Goal: Information Seeking & Learning: Check status

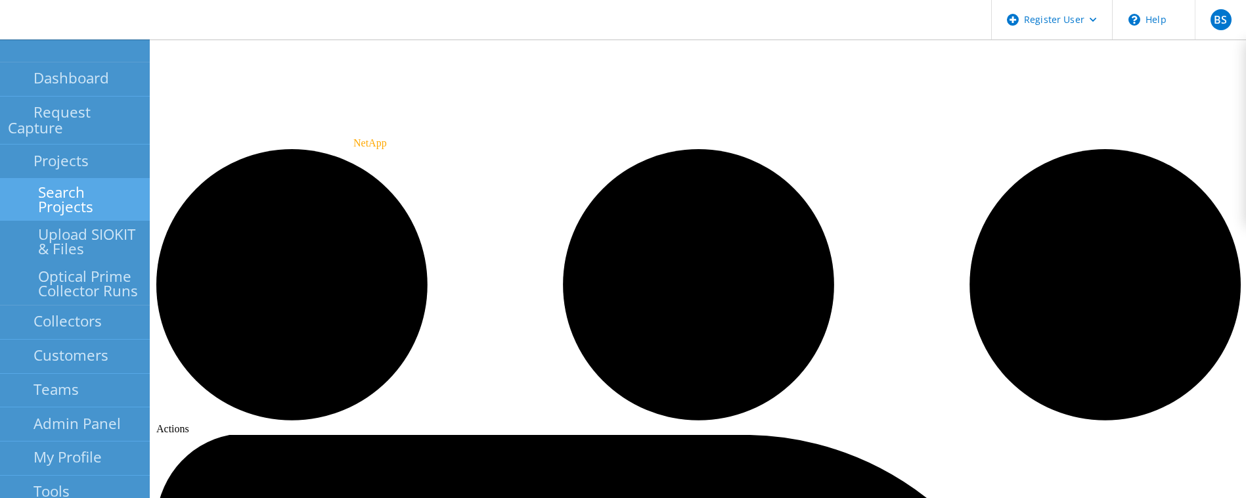
click at [68, 147] on link "Search Projects" at bounding box center [75, 200] width 150 height 42
click at [81, 147] on link "Search Projects" at bounding box center [75, 200] width 150 height 42
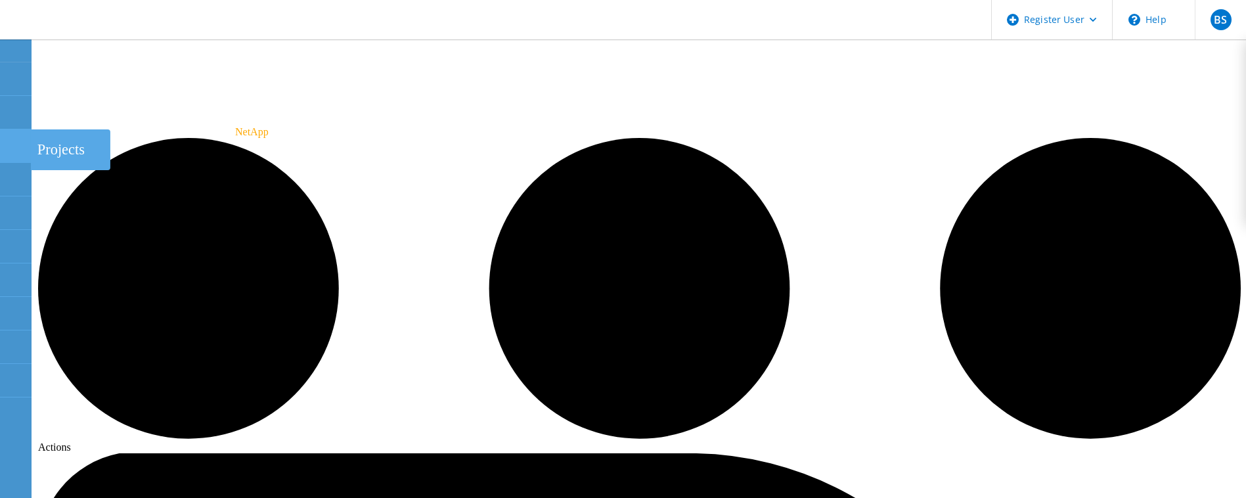
click at [7, 140] on use at bounding box center [7, 140] width 0 height 0
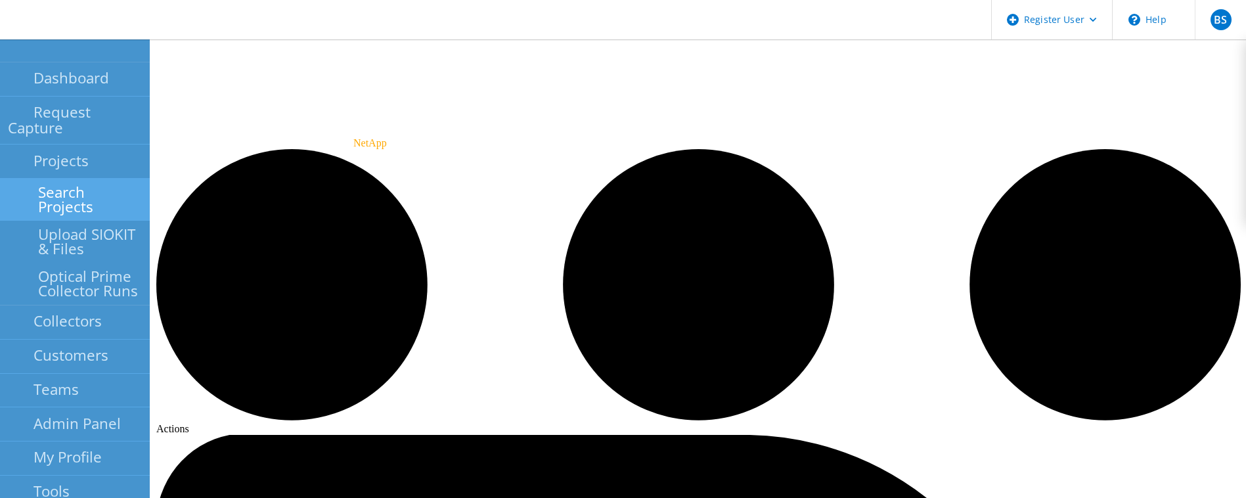
click at [43, 179] on link "Search Projects" at bounding box center [75, 200] width 150 height 42
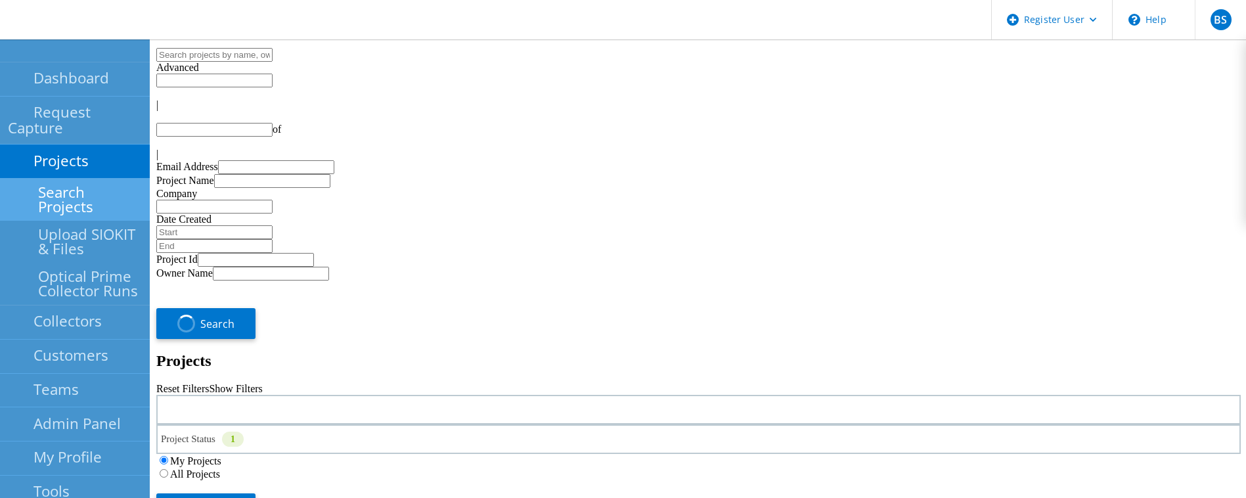
type input "1"
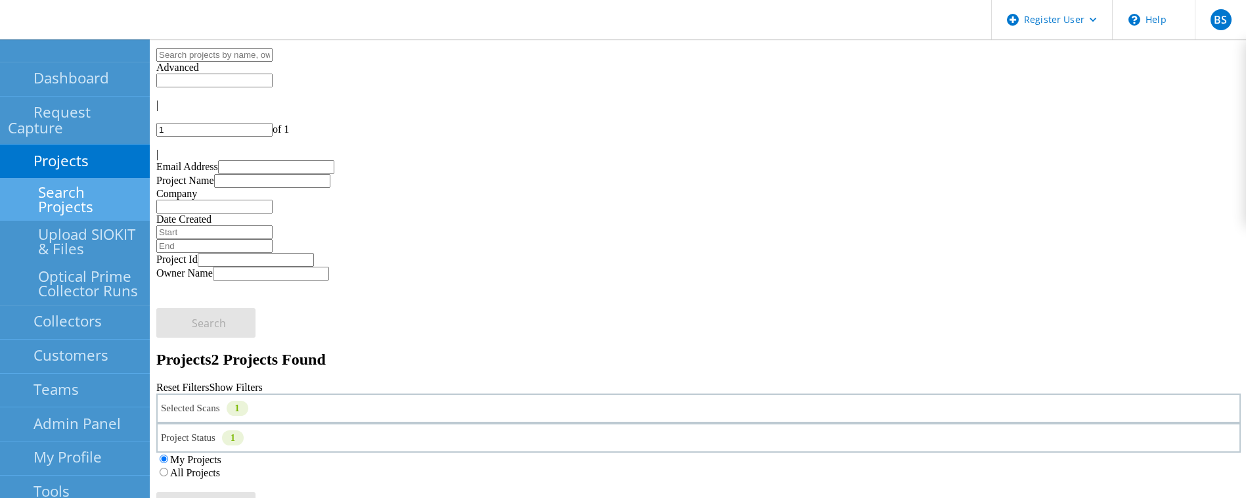
click at [72, 182] on link "Search Projects" at bounding box center [75, 200] width 150 height 42
click at [368, 394] on div "Selected Scans 1" at bounding box center [698, 409] width 1085 height 30
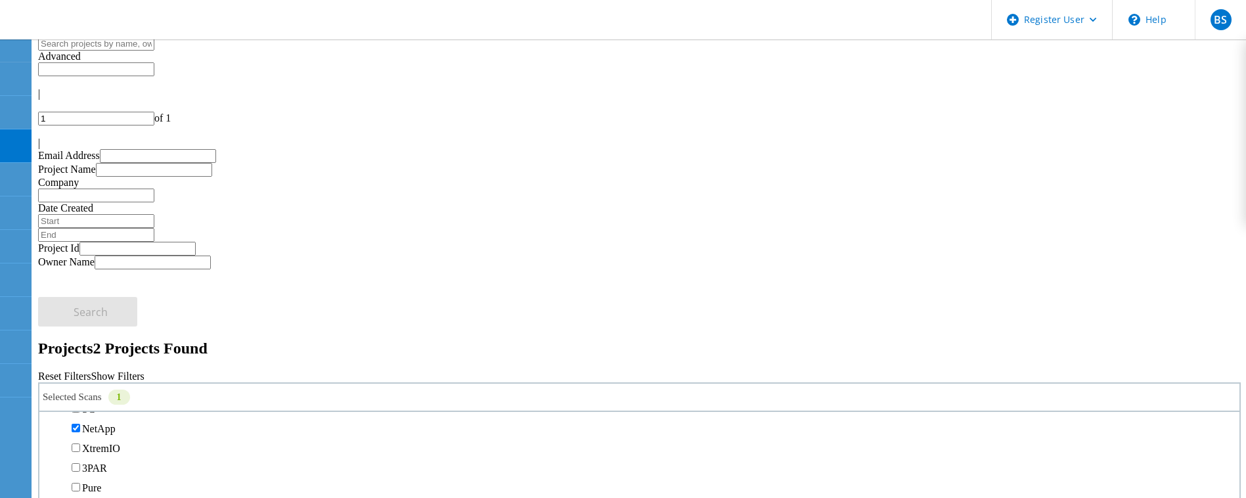
scroll to position [420, 0]
click at [815, 442] on div "My Projects All Projects" at bounding box center [639, 455] width 1203 height 26
click at [102, 456] on label "All Projects" at bounding box center [77, 461] width 50 height 11
click at [50, 457] on input "All Projects" at bounding box center [45, 461] width 9 height 9
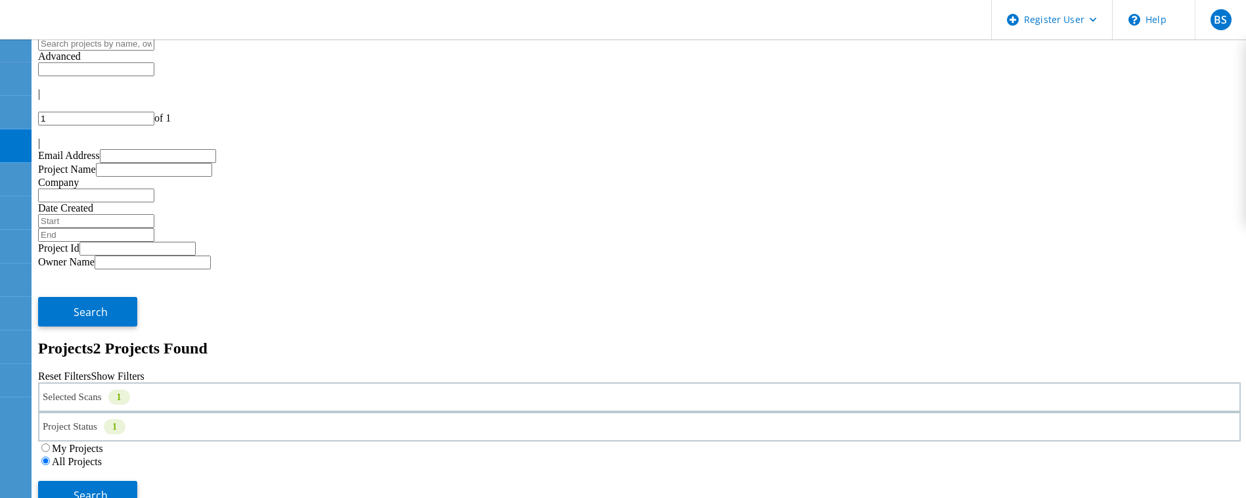
click at [662, 412] on div "Project Status 1 In Progress Complete Published Anonymous Archived Error" at bounding box center [639, 427] width 1203 height 30
click at [629, 412] on div "Project Status 1" at bounding box center [639, 427] width 1203 height 30
click at [108, 488] on span "Search" at bounding box center [91, 495] width 34 height 14
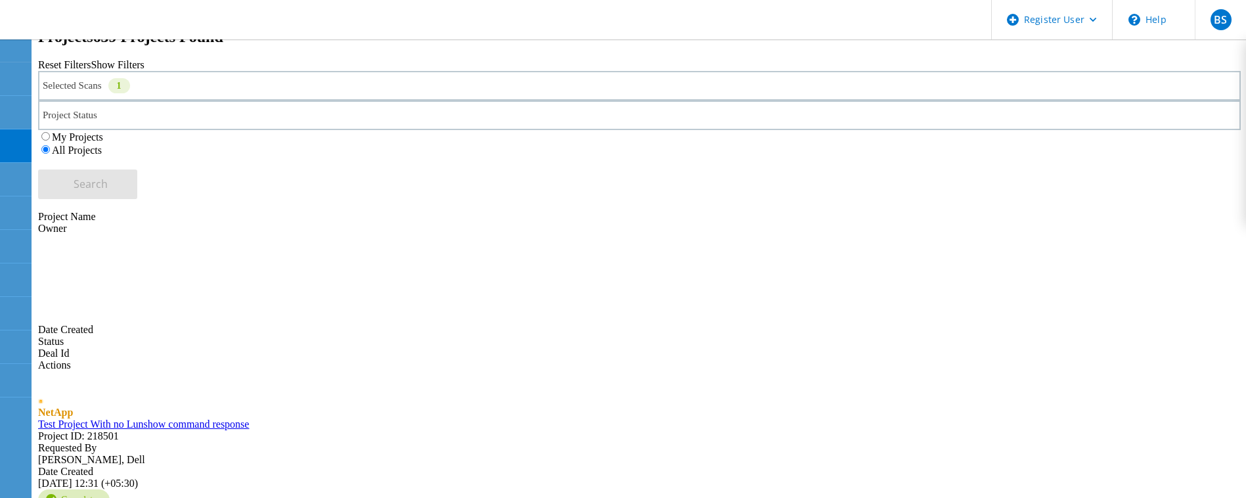
scroll to position [313, 0]
type input "60"
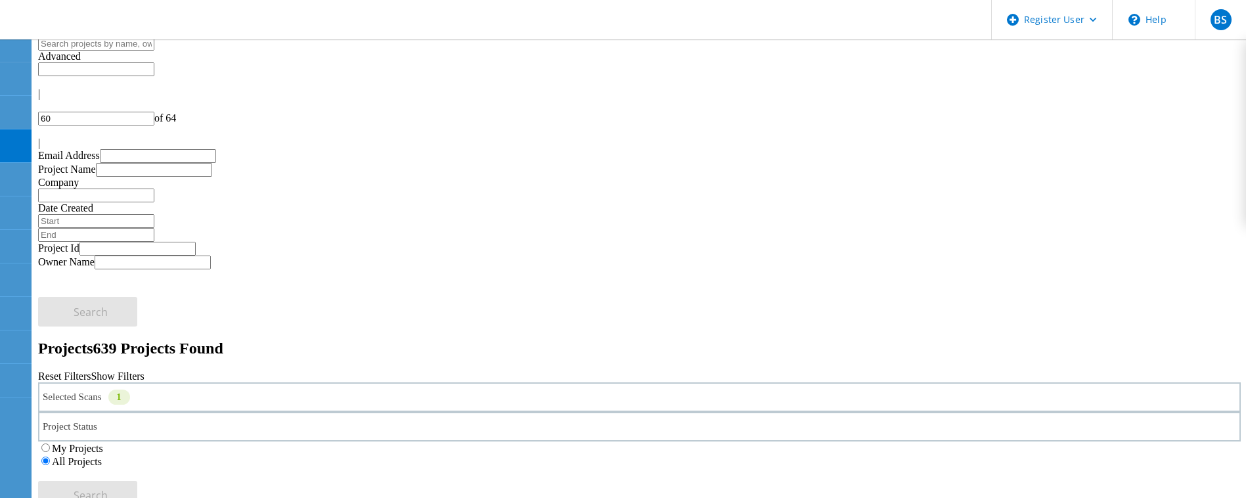
click at [217, 382] on div "Selected Scans 1" at bounding box center [639, 397] width 1203 height 30
click at [106, 432] on label "Unity" at bounding box center [94, 437] width 24 height 11
click at [80, 432] on input "Unity" at bounding box center [76, 436] width 9 height 9
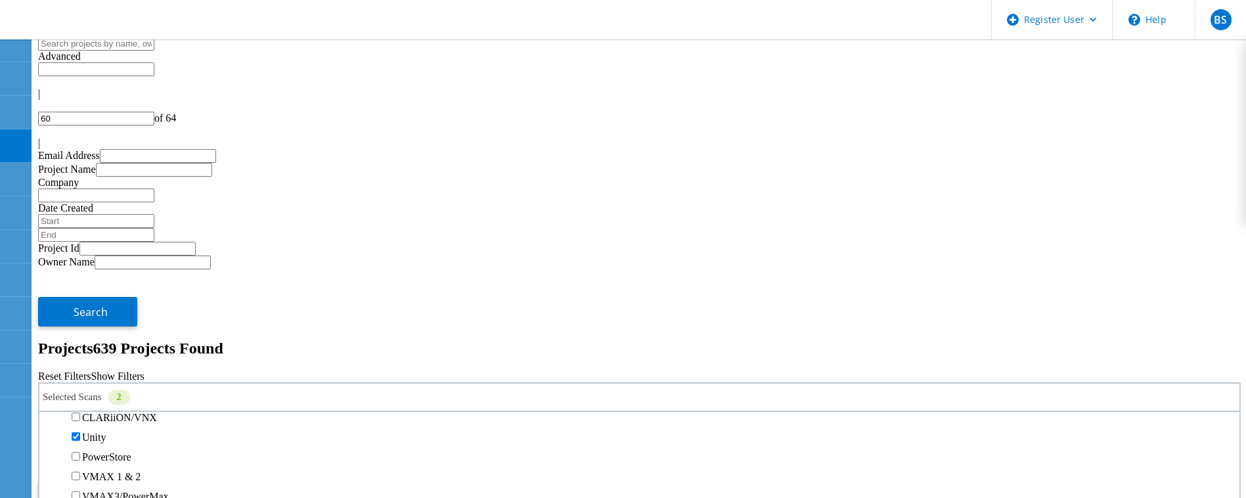
click at [108, 488] on span "Search" at bounding box center [91, 495] width 34 height 14
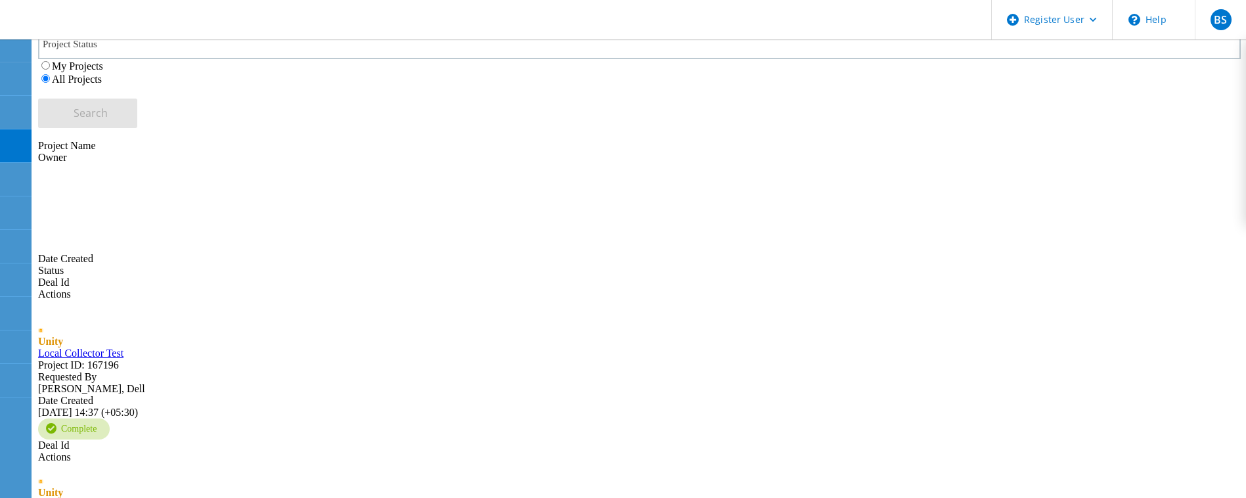
scroll to position [492, 0]
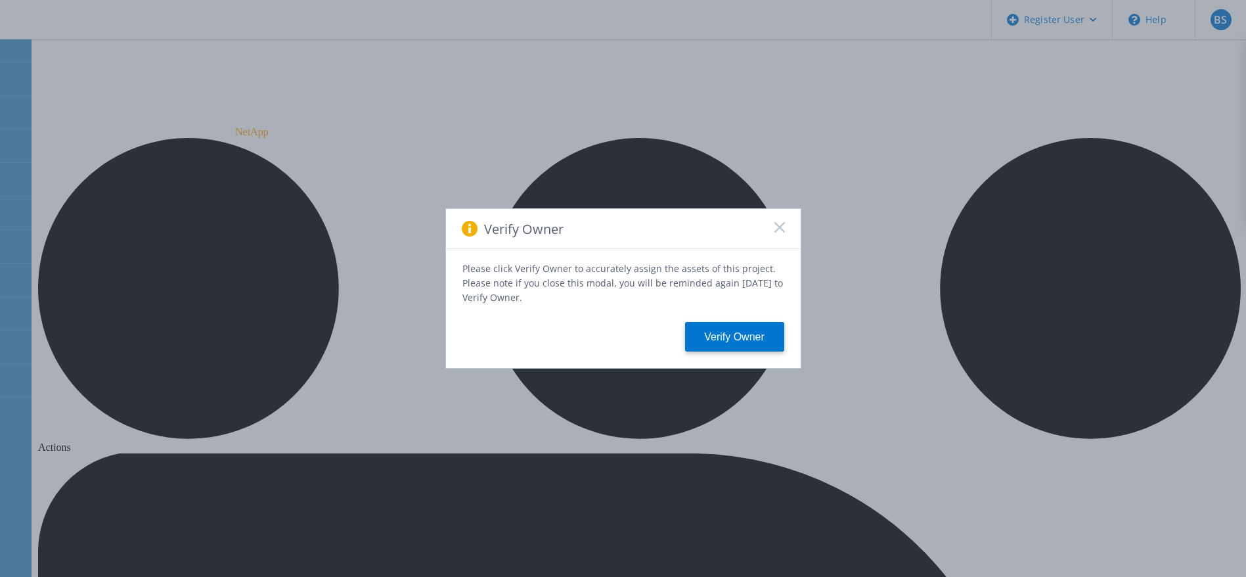
click at [776, 233] on rect at bounding box center [779, 226] width 11 height 11
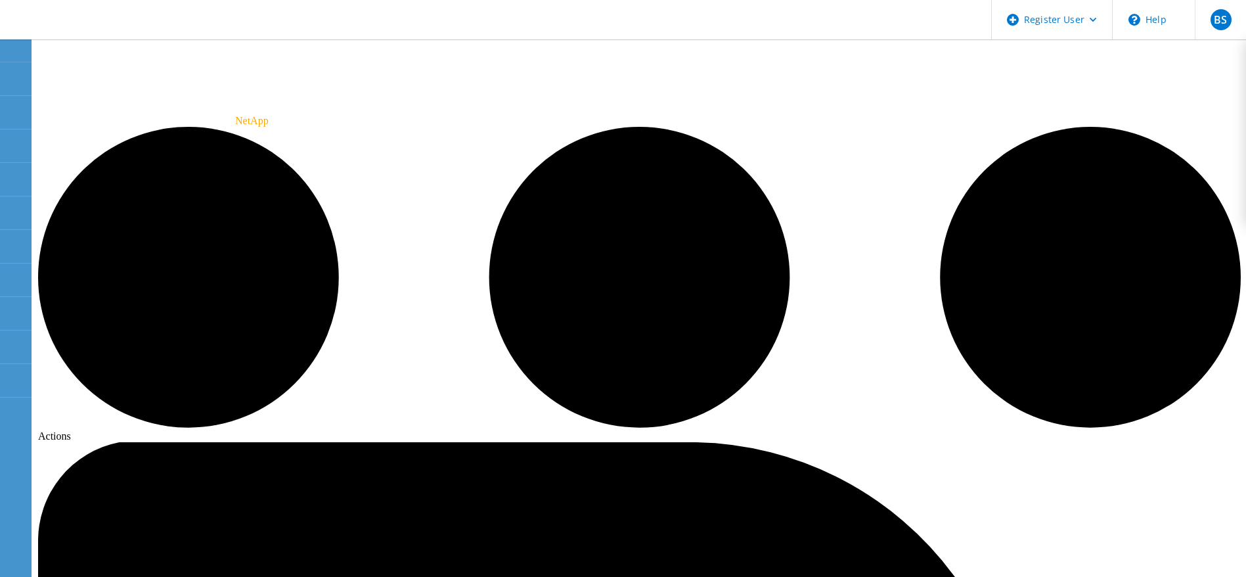
scroll to position [12, 0]
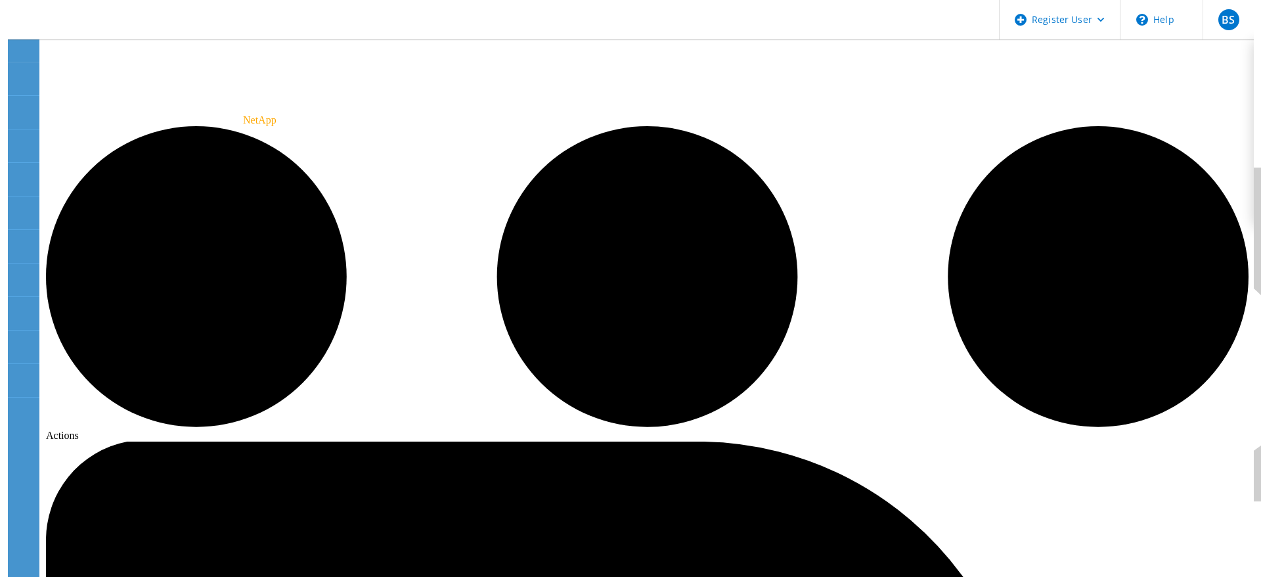
scroll to position [0, 0]
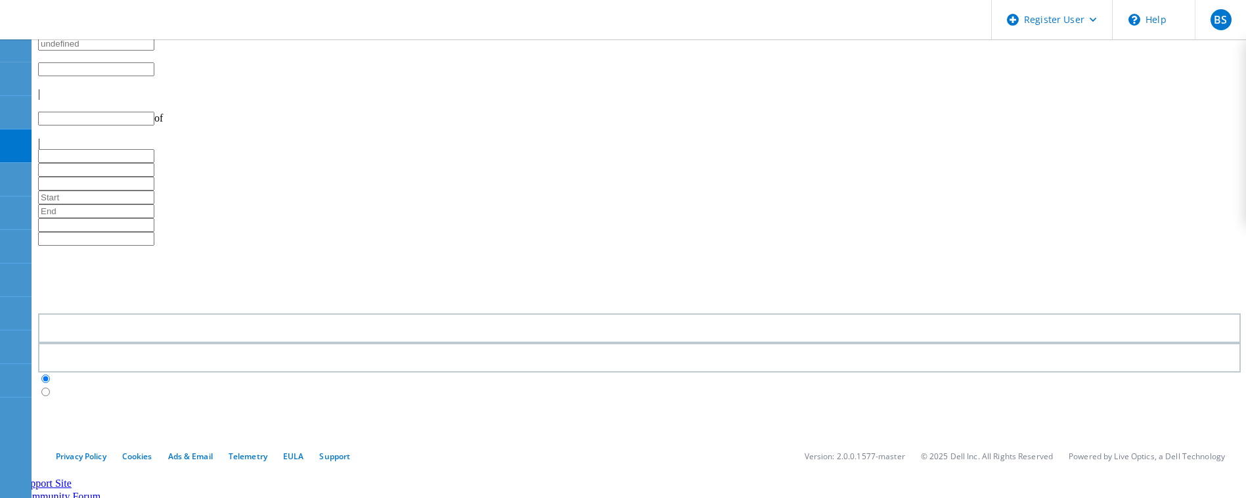
type input "1"
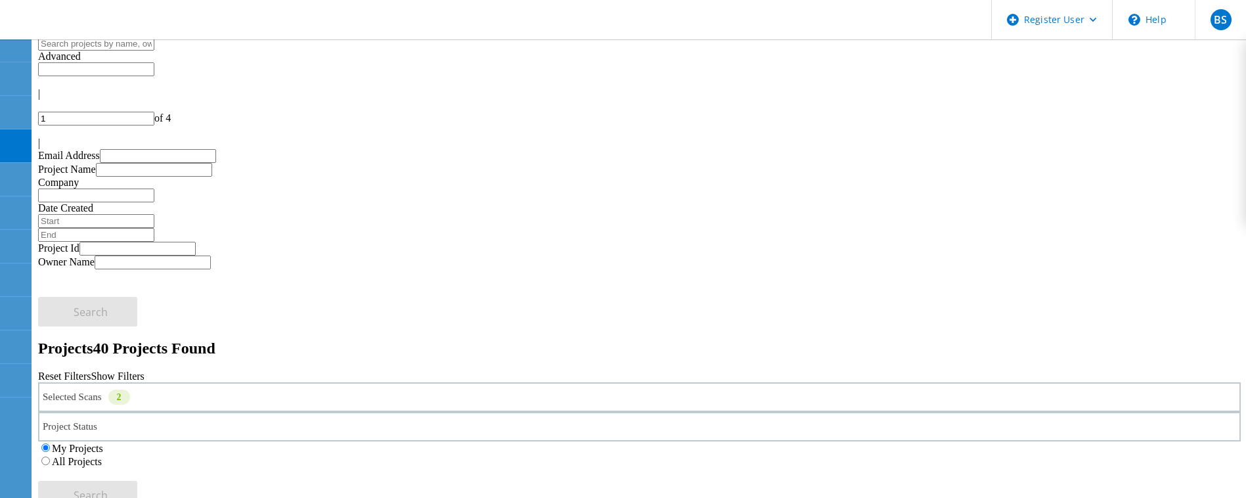
click at [102, 456] on label "All Projects" at bounding box center [77, 461] width 50 height 11
click at [50, 457] on input "All Projects" at bounding box center [45, 461] width 9 height 9
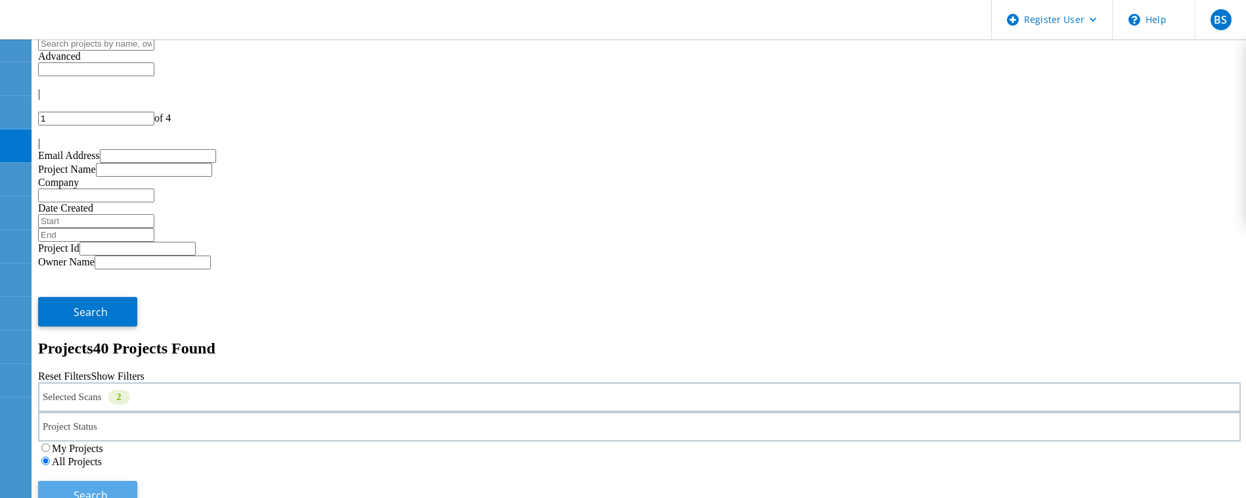
click at [108, 488] on span "Search" at bounding box center [91, 495] width 34 height 14
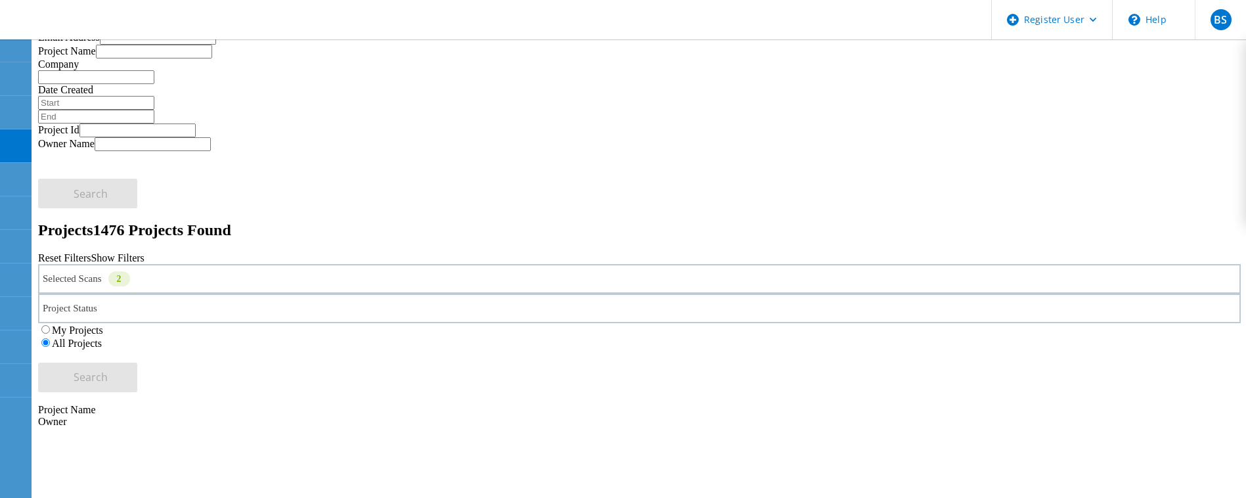
scroll to position [69, 0]
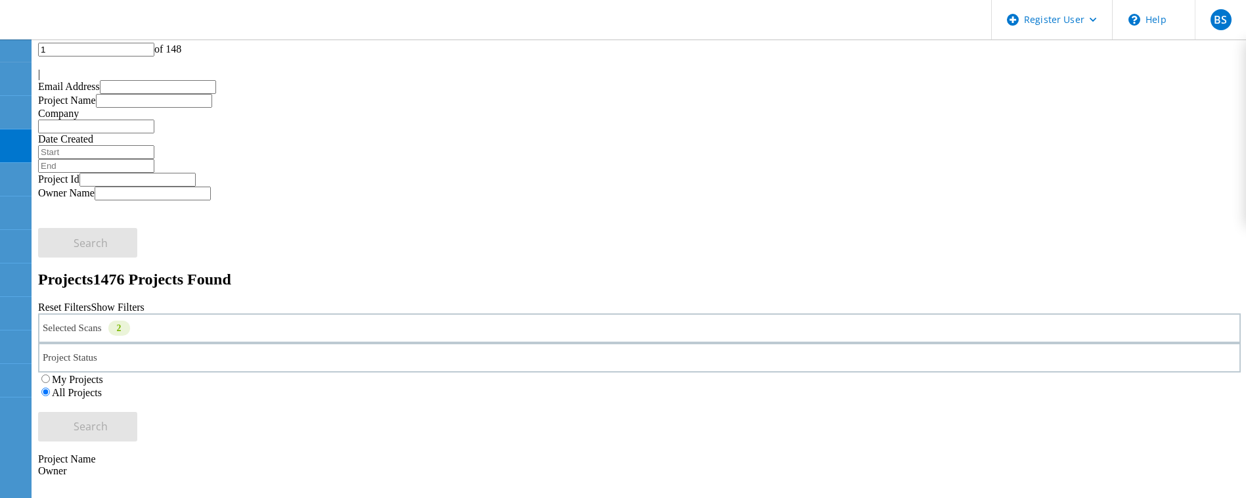
click at [154, 57] on input "1" at bounding box center [96, 50] width 116 height 14
type input "1"
click at [154, 54] on input "1" at bounding box center [96, 50] width 116 height 14
type input "40"
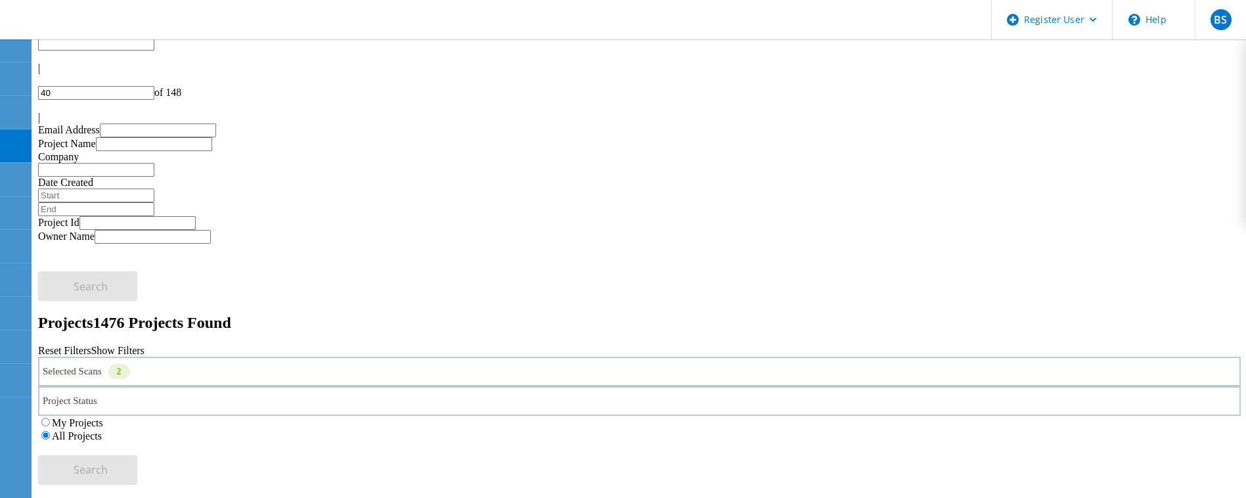
scroll to position [24, 0]
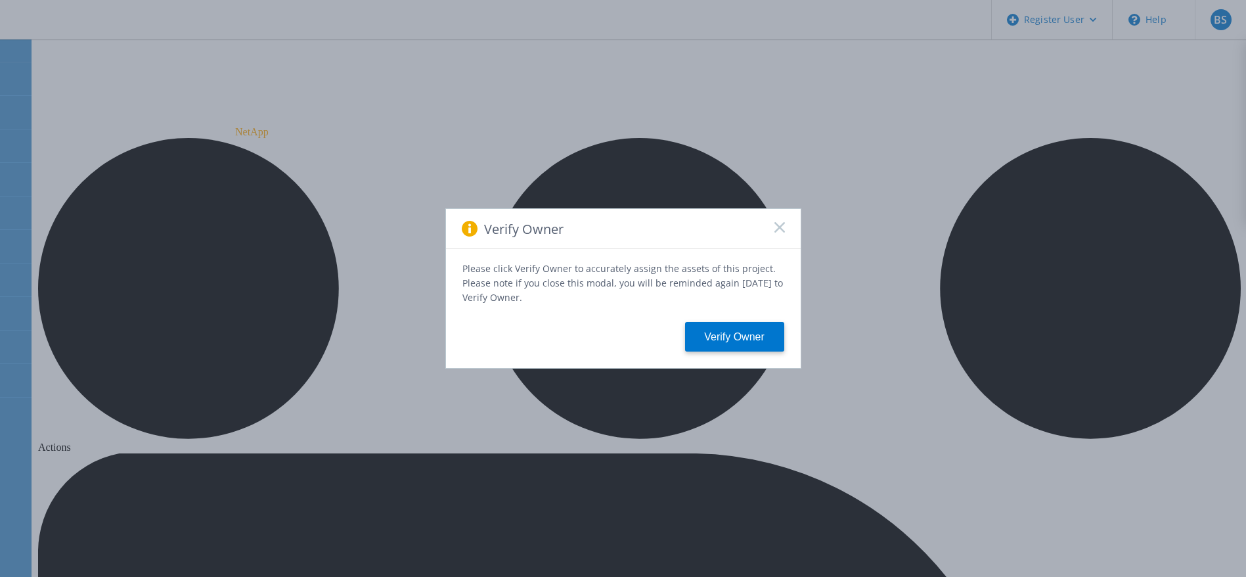
click at [776, 233] on rect at bounding box center [779, 226] width 11 height 11
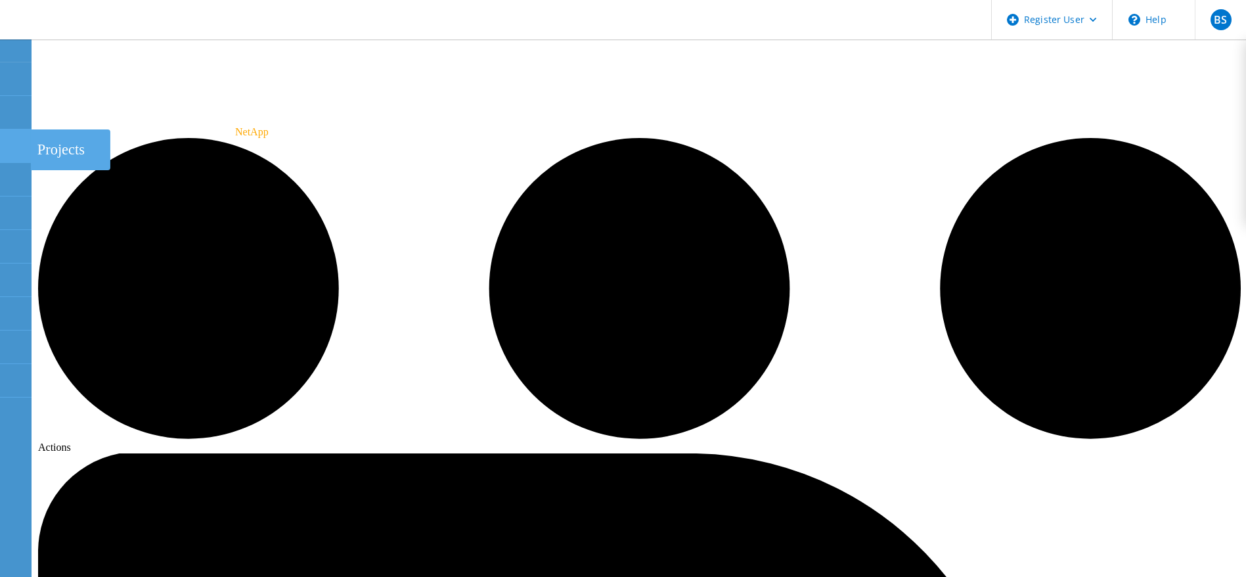
click at [8, 140] on icon at bounding box center [15, 146] width 16 height 12
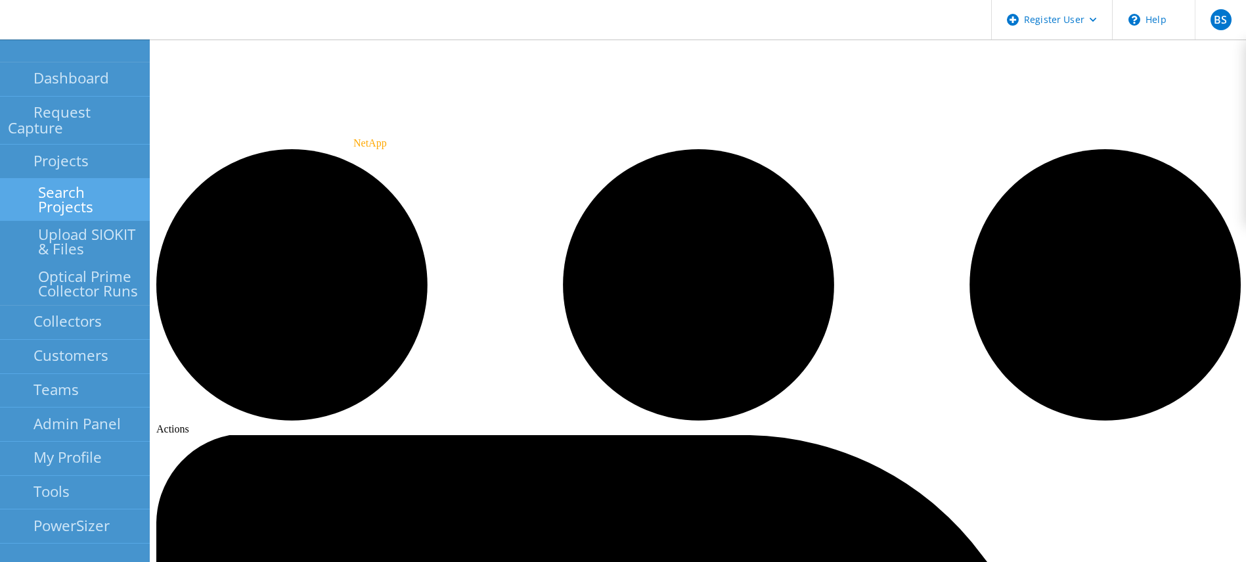
click at [34, 179] on link "Search Projects" at bounding box center [75, 200] width 150 height 42
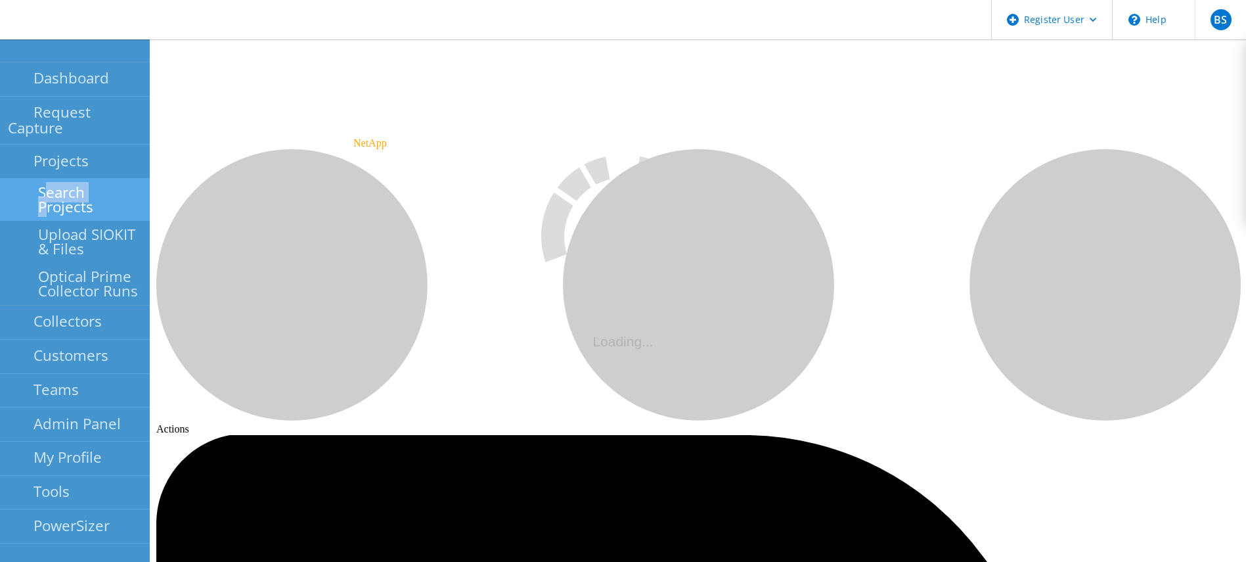
click at [34, 179] on link "Search Projects" at bounding box center [75, 200] width 150 height 42
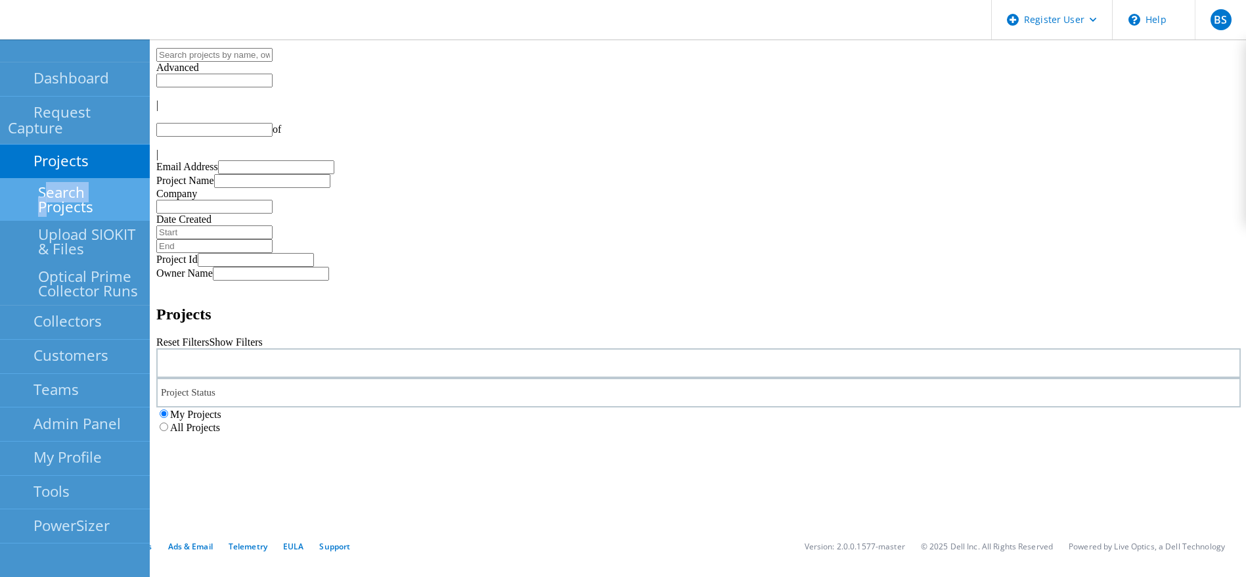
type input "1"
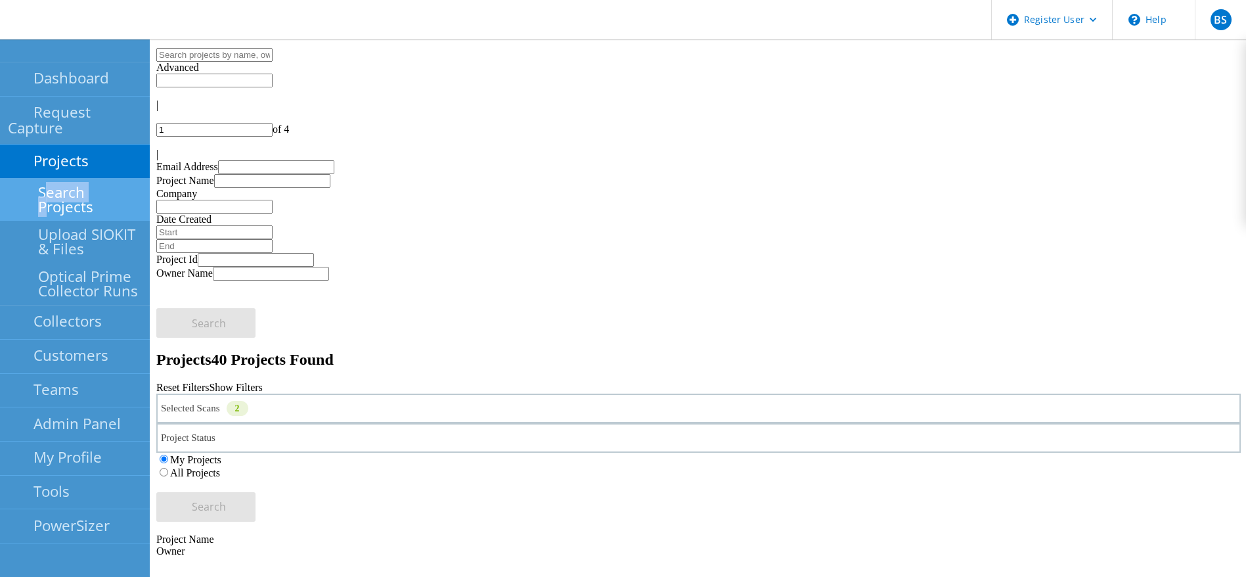
click at [316, 394] on div "Selected Scans 2" at bounding box center [698, 409] width 1085 height 30
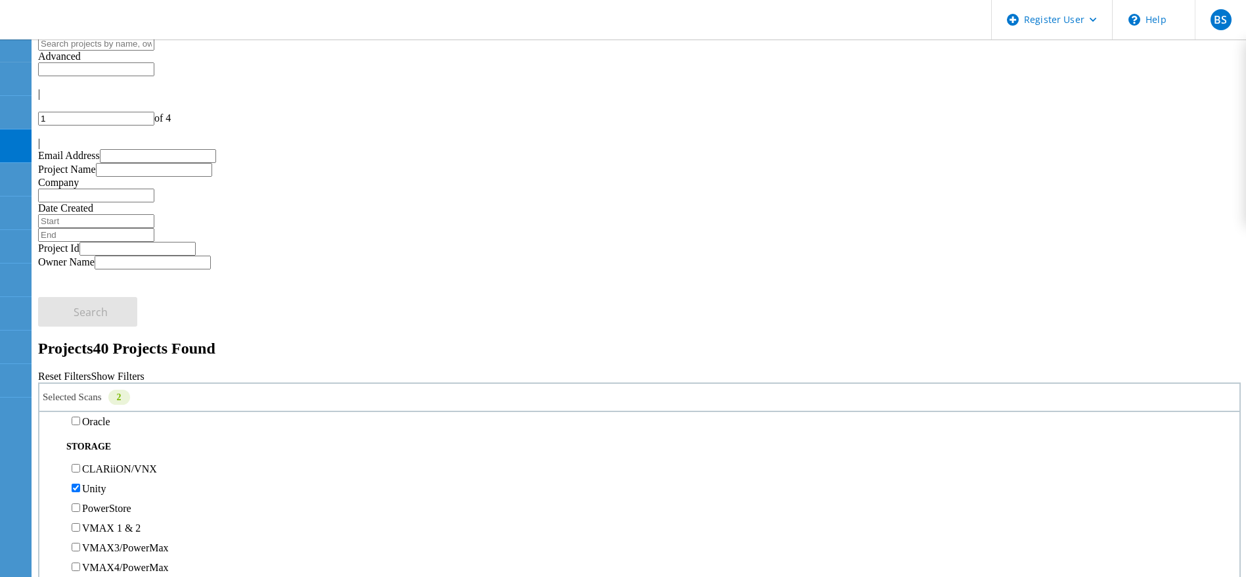
scroll to position [327, 0]
click at [106, 356] on label "Unity" at bounding box center [94, 361] width 24 height 11
click at [80, 357] on input "Unity" at bounding box center [76, 361] width 9 height 9
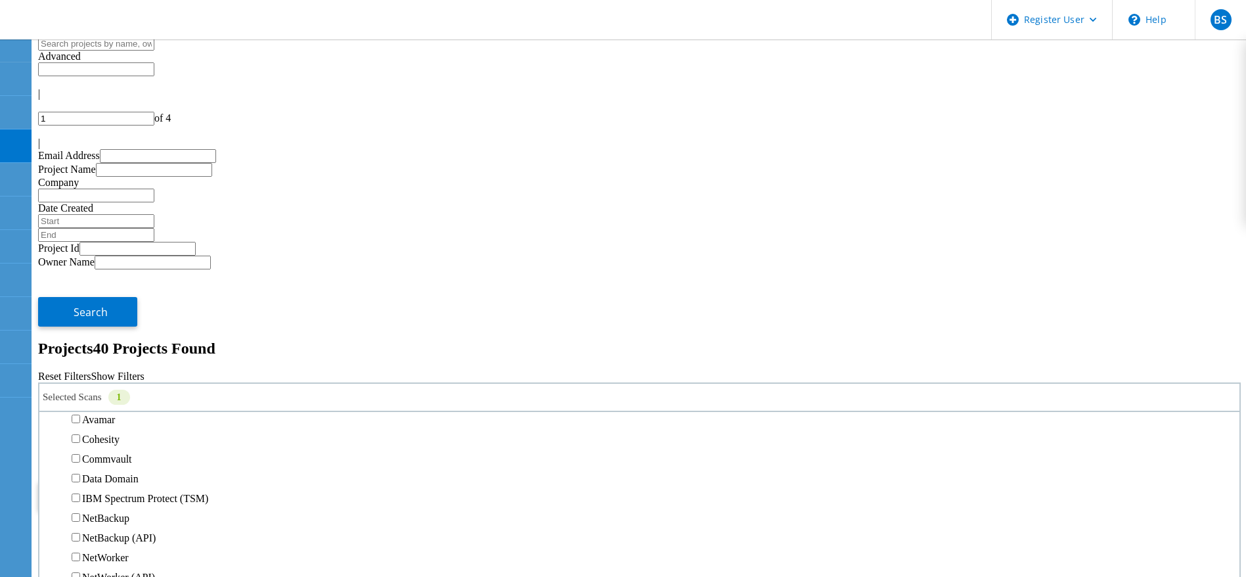
scroll to position [552, 0]
click at [116, 269] on label "NetApp" at bounding box center [99, 274] width 34 height 11
click at [80, 270] on input "NetApp" at bounding box center [76, 274] width 9 height 9
click at [154, 51] on input "text" at bounding box center [96, 44] width 116 height 14
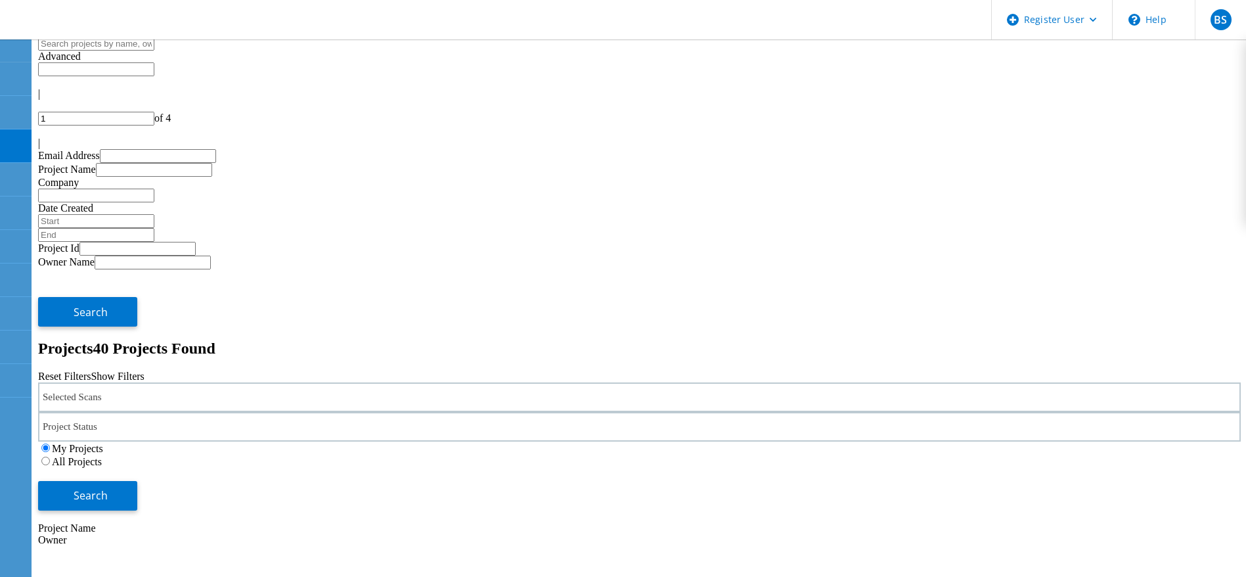
type input "m"
type input "warning"
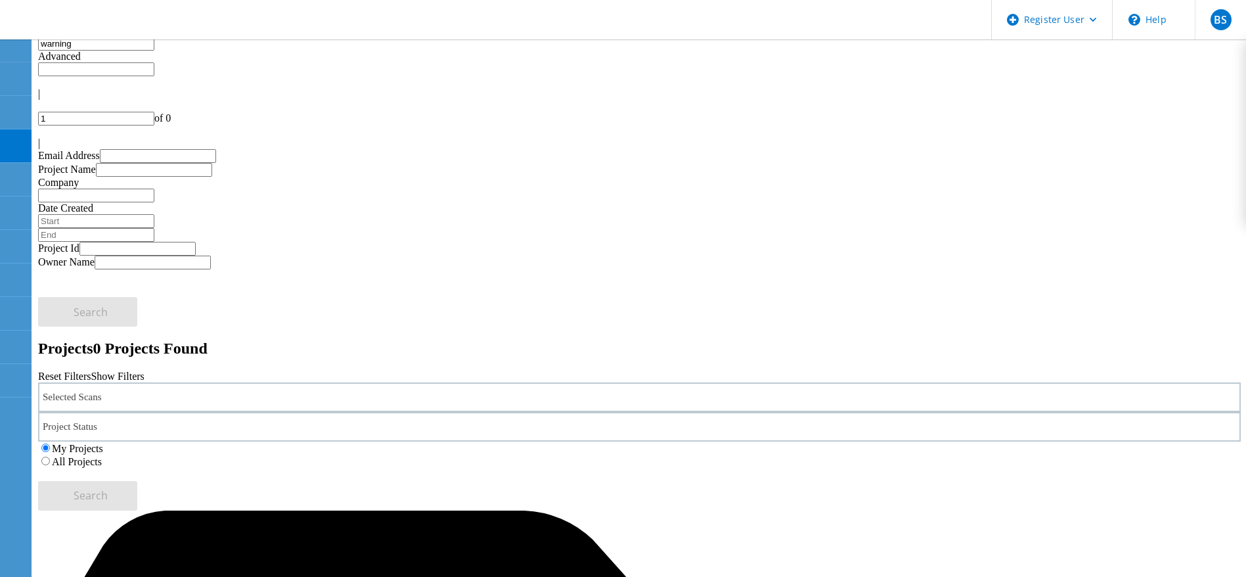
click at [102, 456] on label "All Projects" at bounding box center [77, 461] width 50 height 11
click at [50, 457] on input "All Projects" at bounding box center [45, 461] width 9 height 9
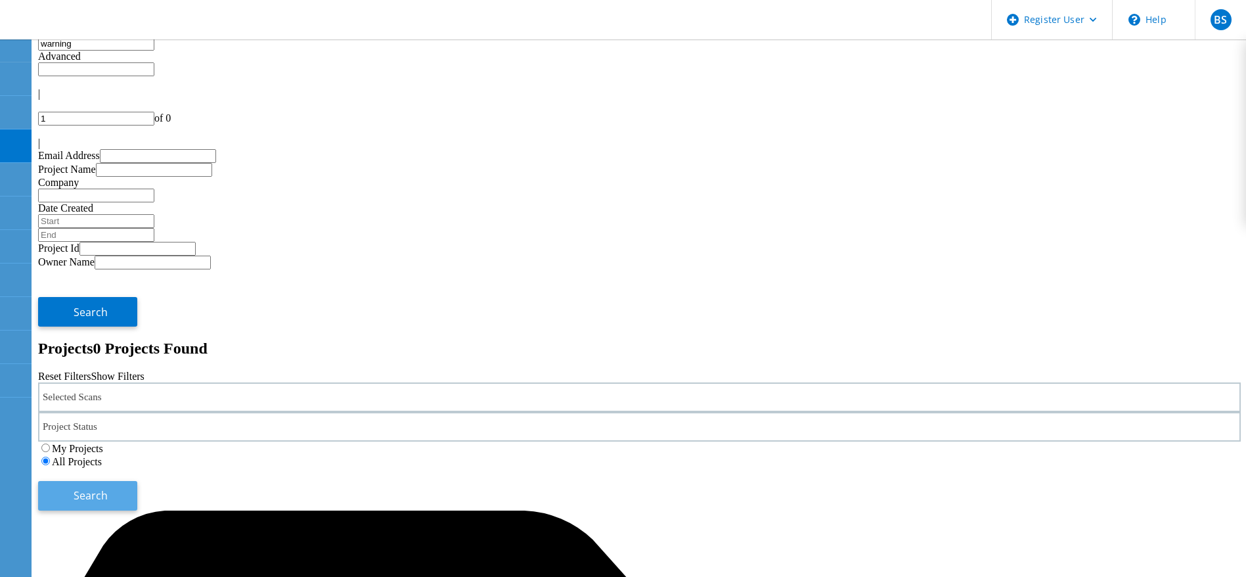
click at [137, 481] on button "Search" at bounding box center [87, 496] width 99 height 30
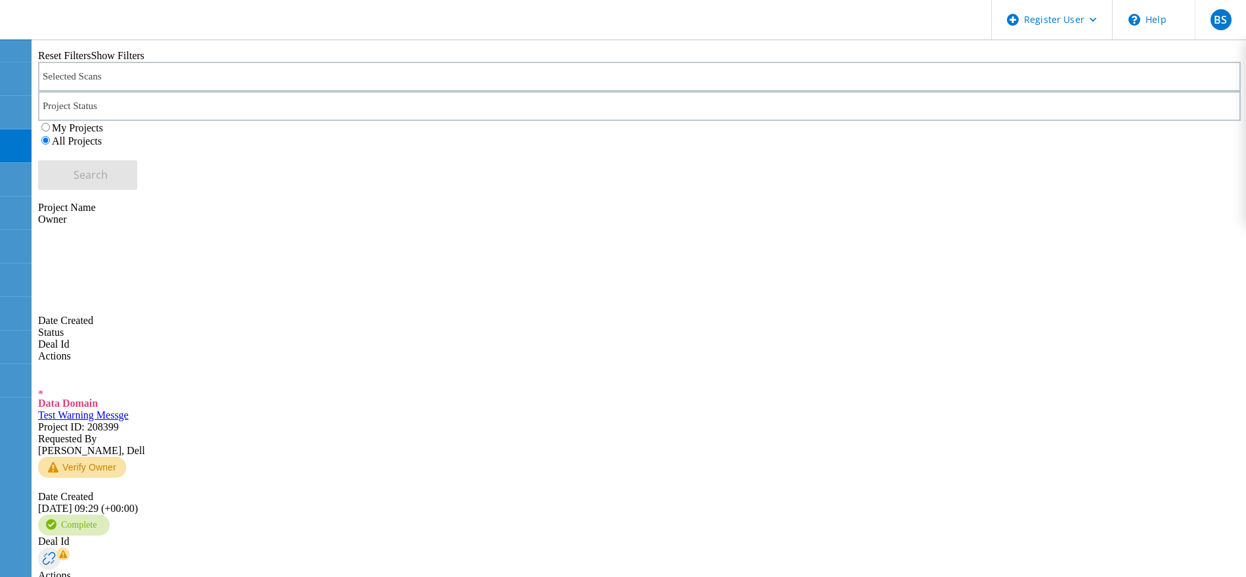
scroll to position [321, 0]
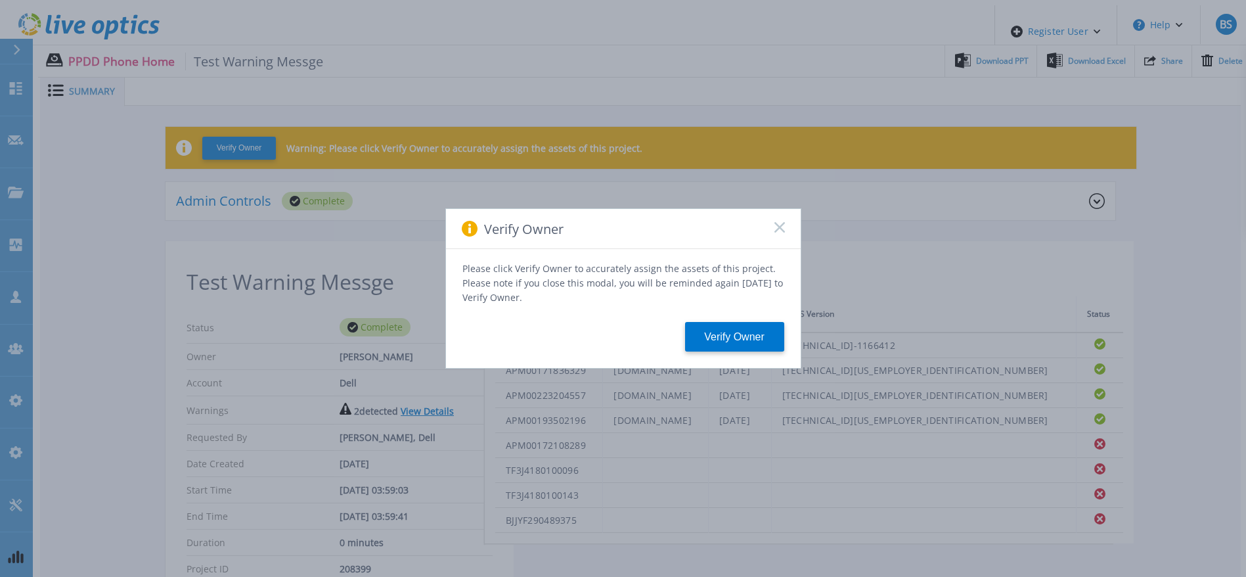
click at [780, 233] on rect at bounding box center [779, 226] width 11 height 11
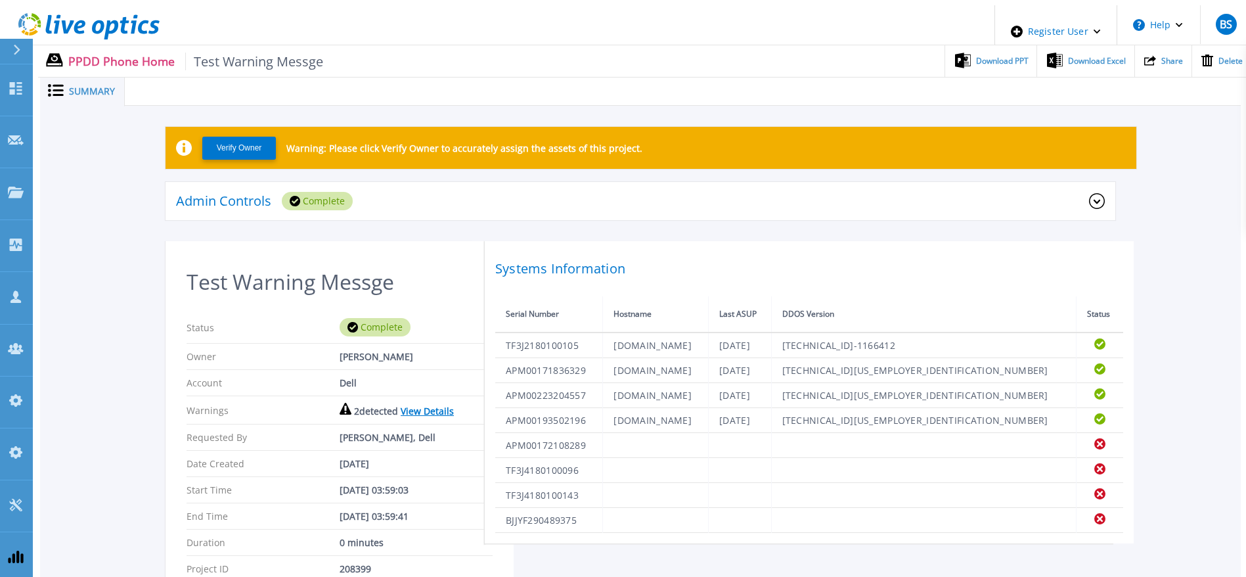
click at [412, 405] on link "View Details" at bounding box center [427, 411] width 53 height 12
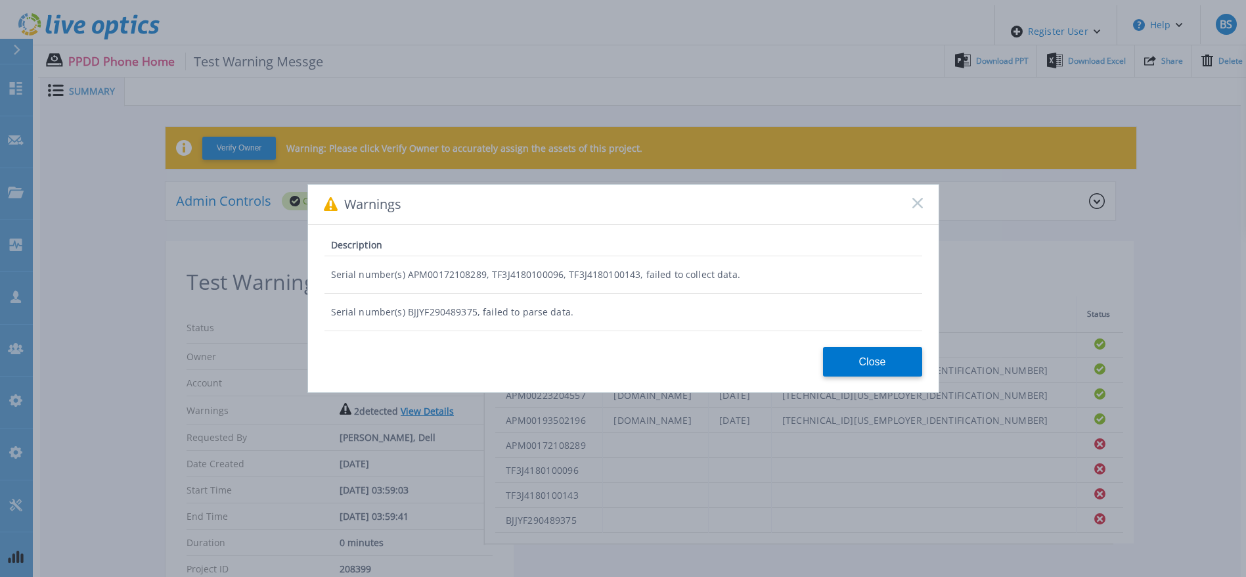
click at [911, 202] on div "Warnings" at bounding box center [623, 205] width 631 height 40
click at [915, 201] on rect at bounding box center [917, 202] width 11 height 11
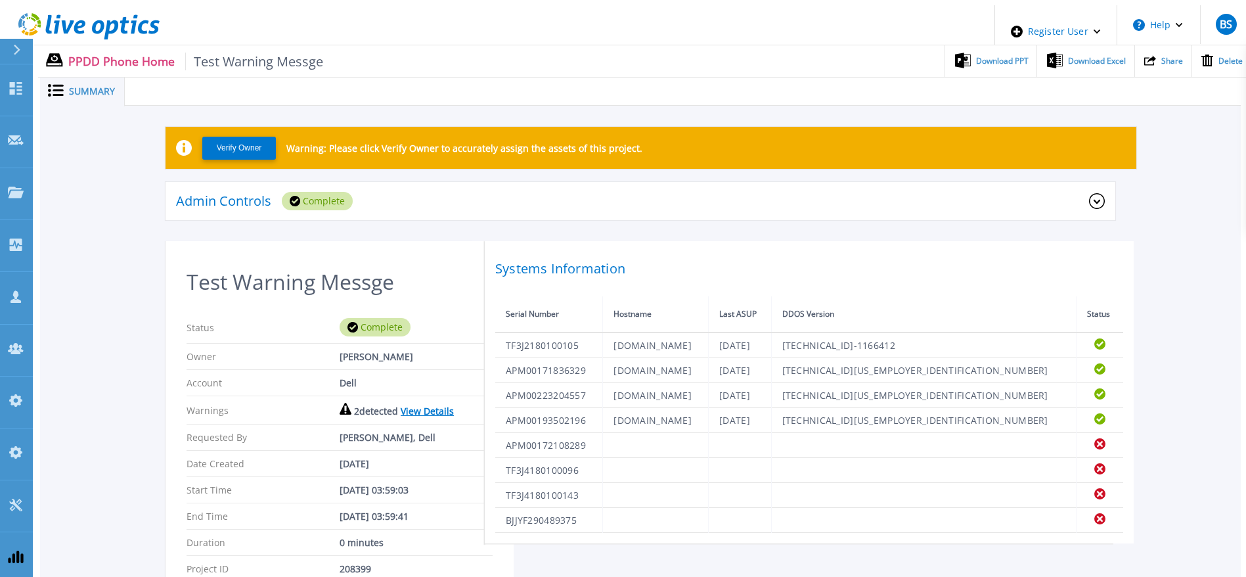
click at [863, 183] on div "Admin Controls Complete" at bounding box center [641, 201] width 950 height 39
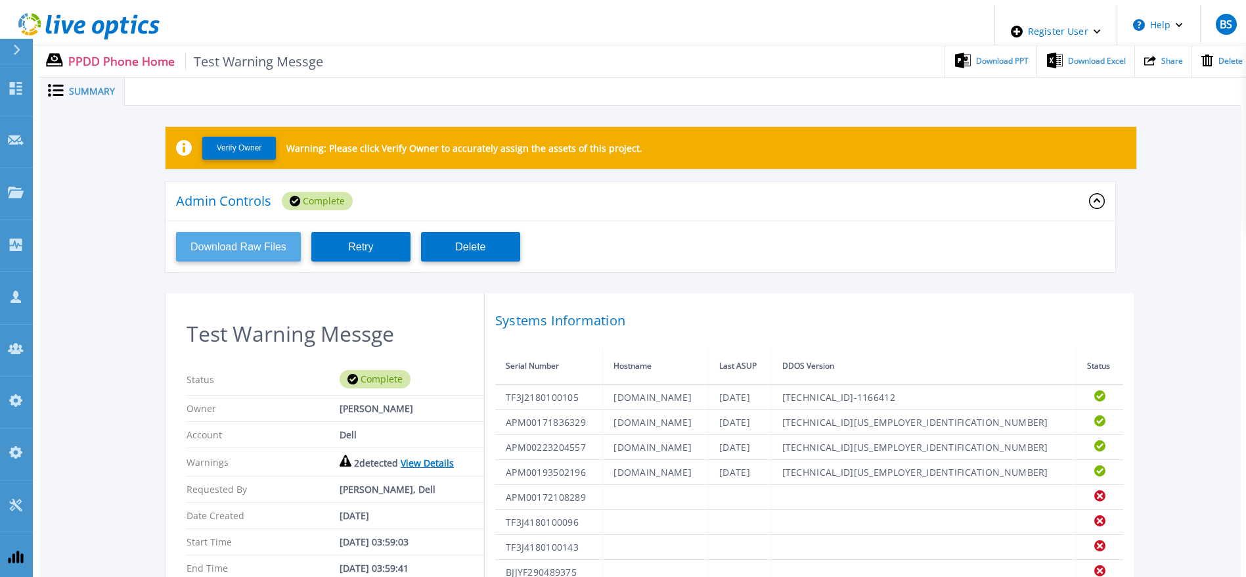
click at [269, 232] on button "Download Raw Files" at bounding box center [238, 247] width 125 height 30
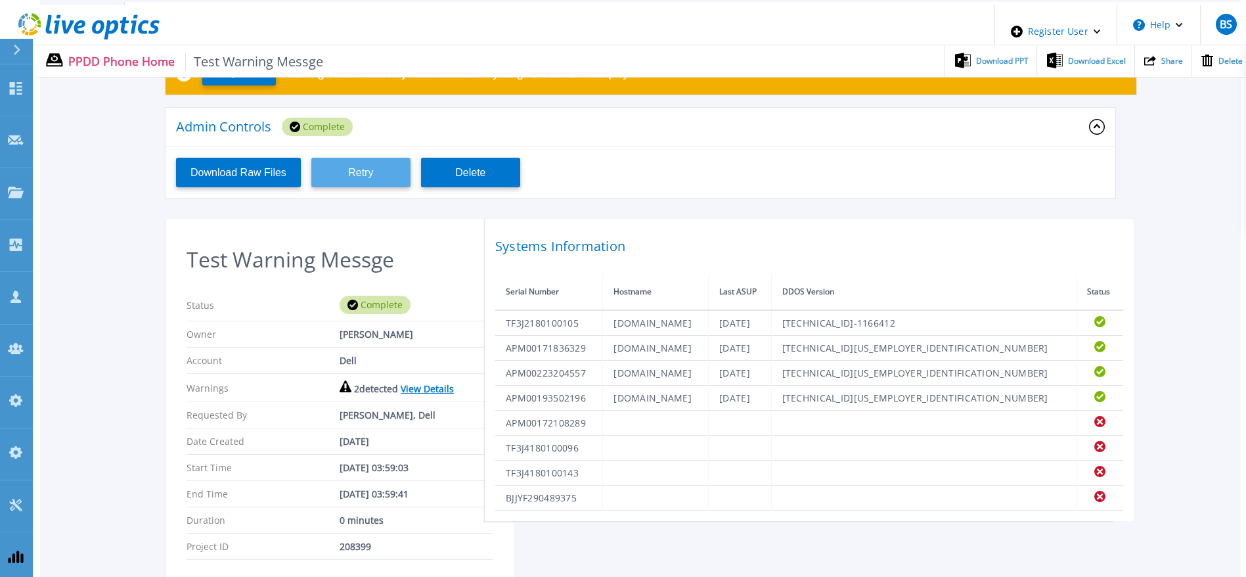
scroll to position [73, 0]
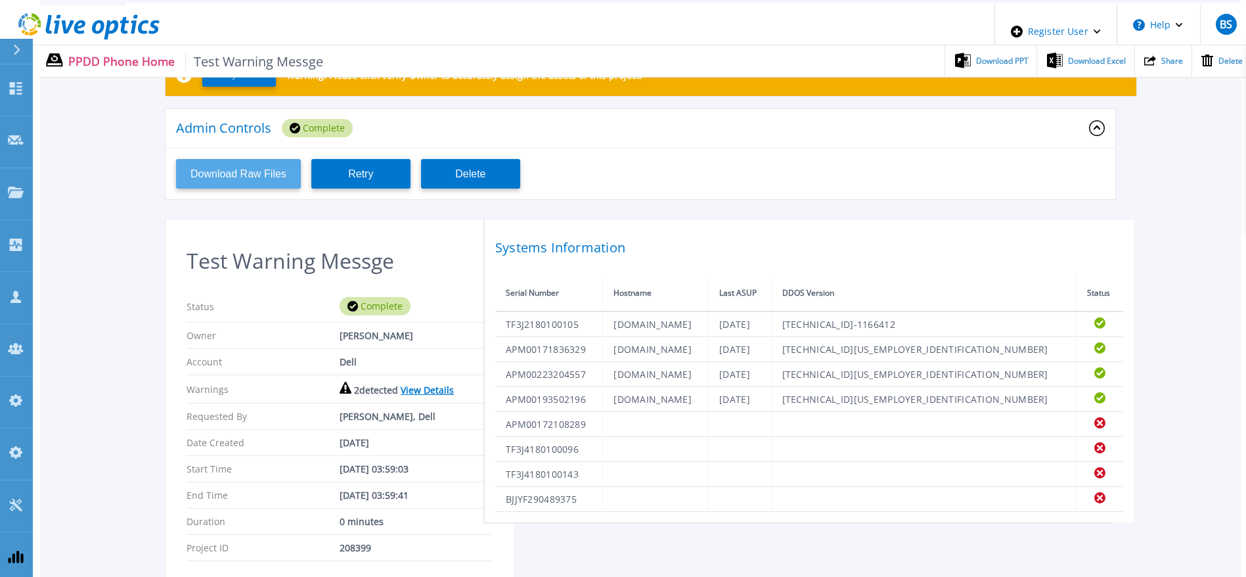
click at [260, 166] on button "Download Raw Files" at bounding box center [238, 174] width 125 height 30
click at [641, 102] on div "Verify Owner Warning: Please click Verify Owner to accurately assign the assets…" at bounding box center [641, 81] width 950 height 55
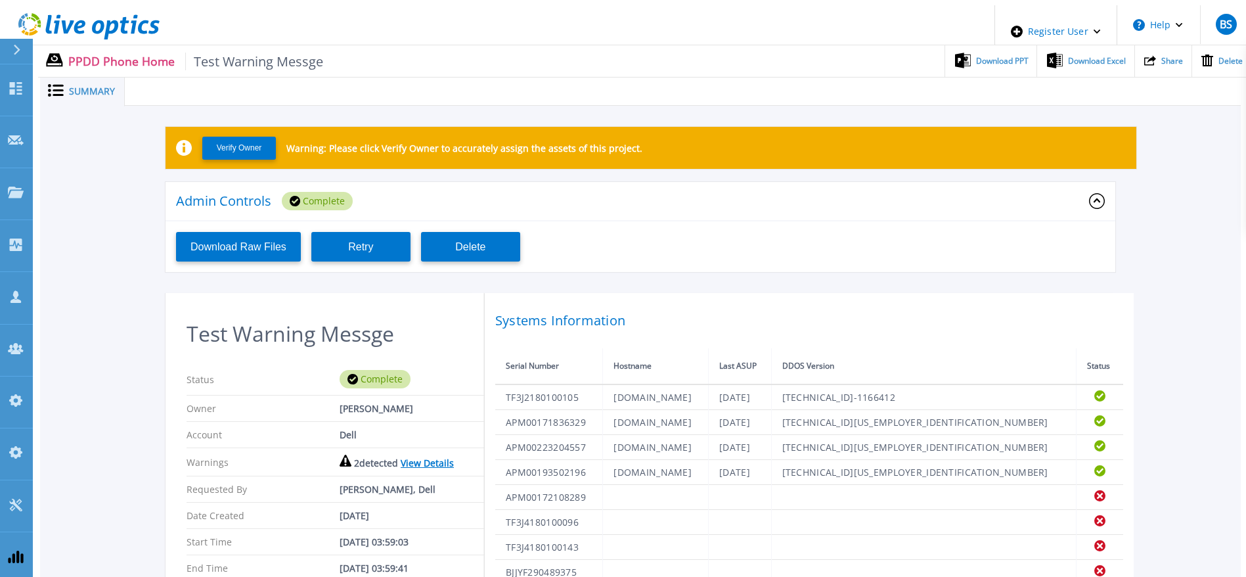
click at [679, 198] on div "Admin Controls Complete" at bounding box center [632, 201] width 913 height 18
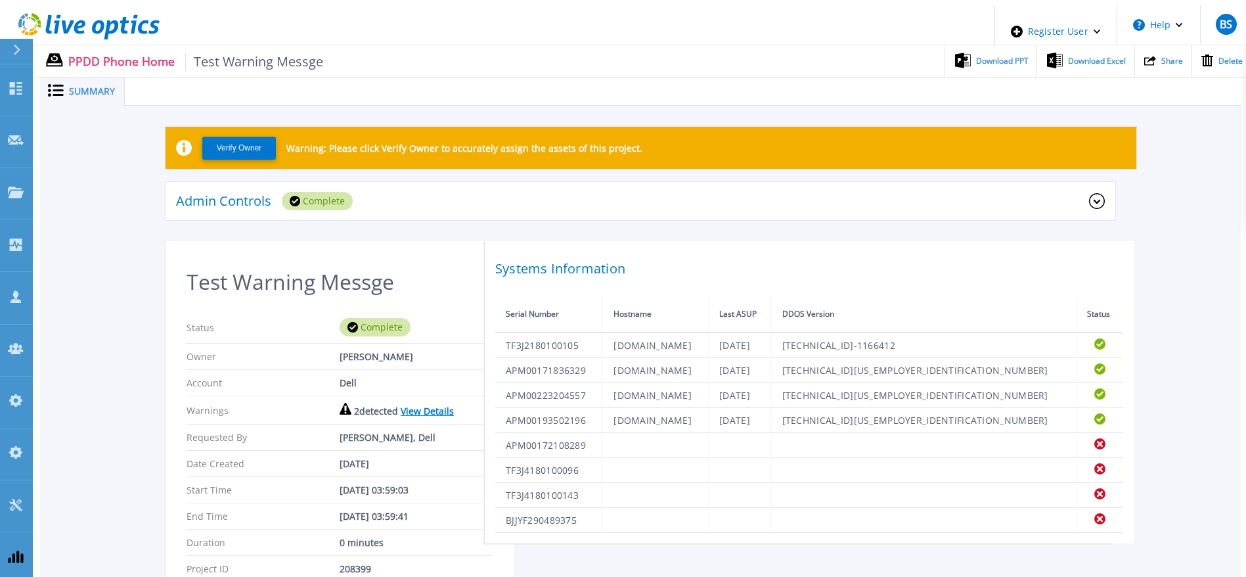
click at [402, 405] on link "View Details" at bounding box center [427, 411] width 53 height 12
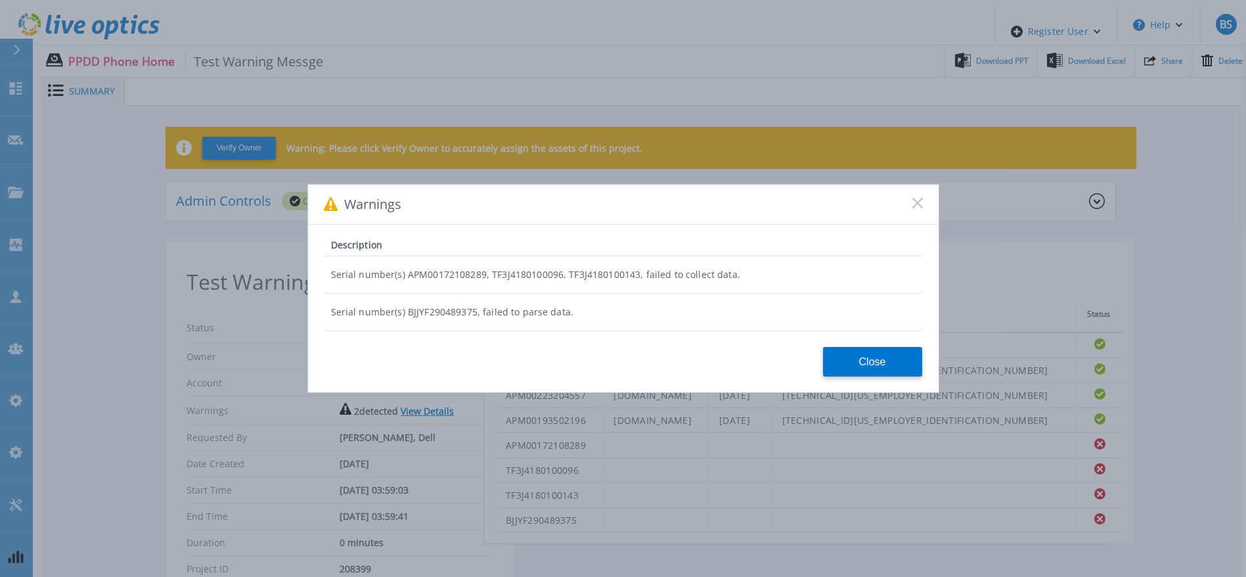
click at [915, 200] on icon at bounding box center [918, 203] width 11 height 11
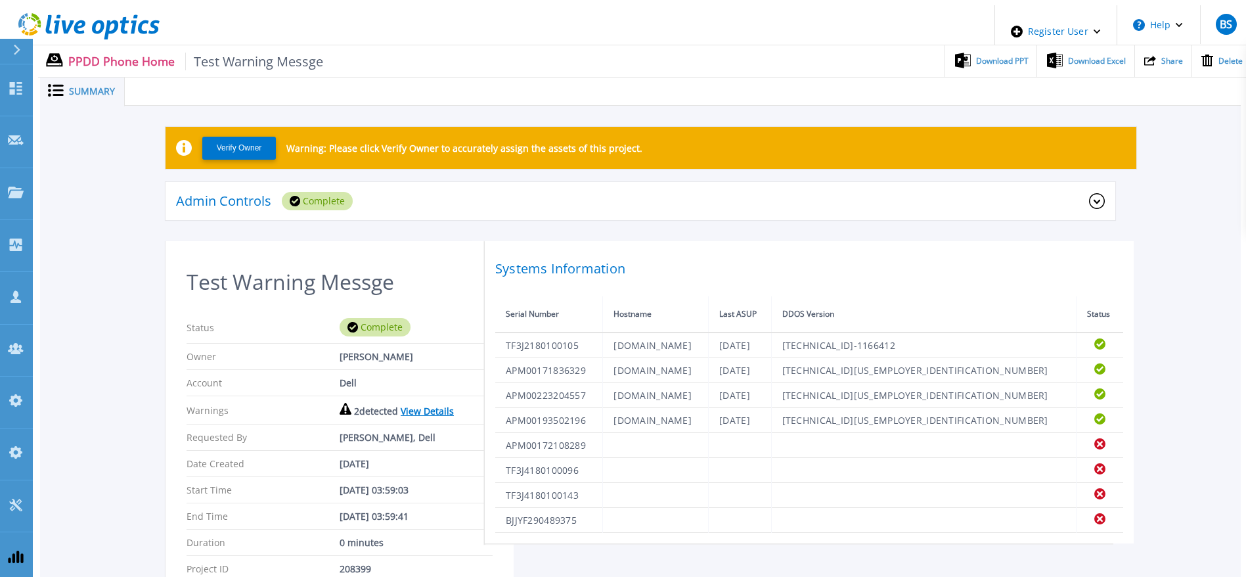
click at [617, 205] on div "Admin Controls Complete" at bounding box center [641, 201] width 950 height 39
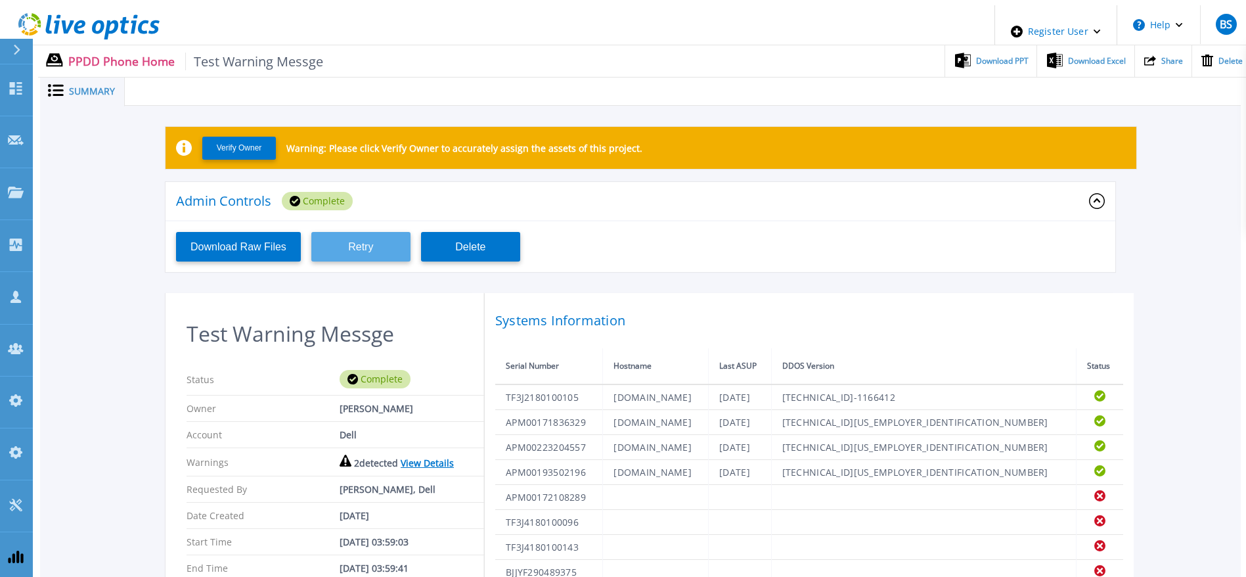
click at [380, 242] on button "Retry" at bounding box center [360, 247] width 99 height 30
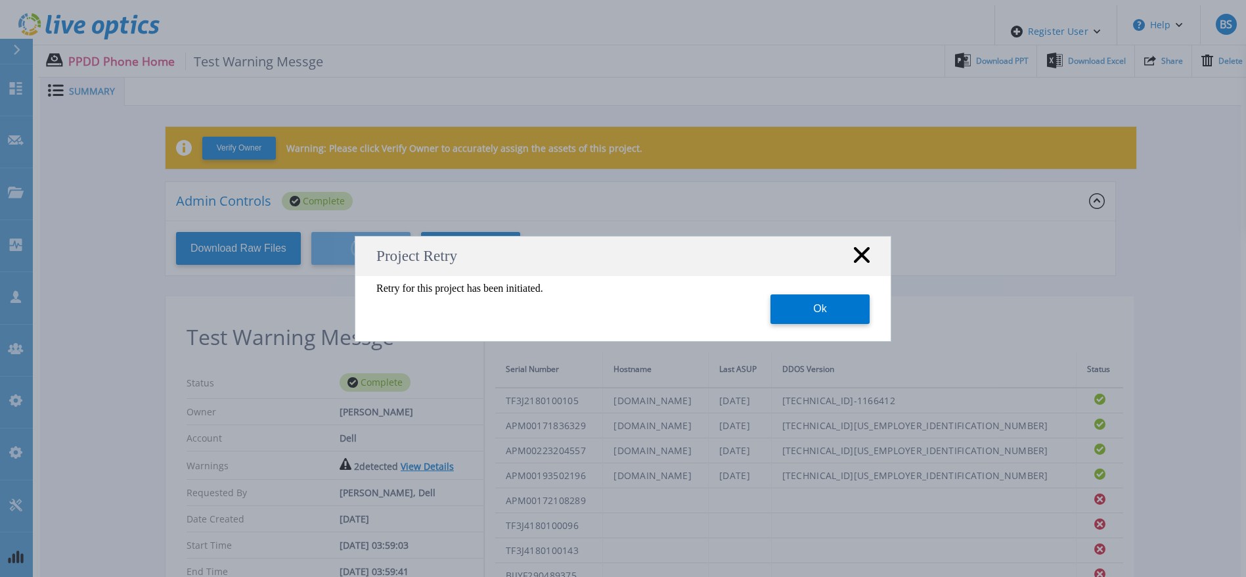
click at [839, 317] on button "Ok" at bounding box center [820, 309] width 99 height 30
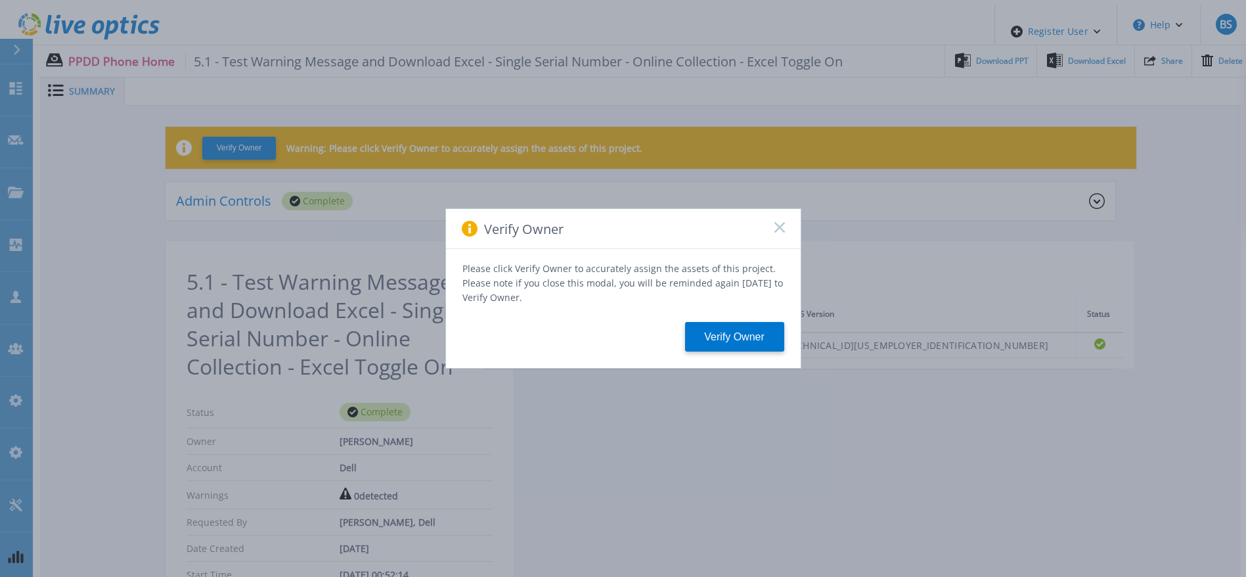
click at [775, 232] on icon at bounding box center [780, 227] width 11 height 11
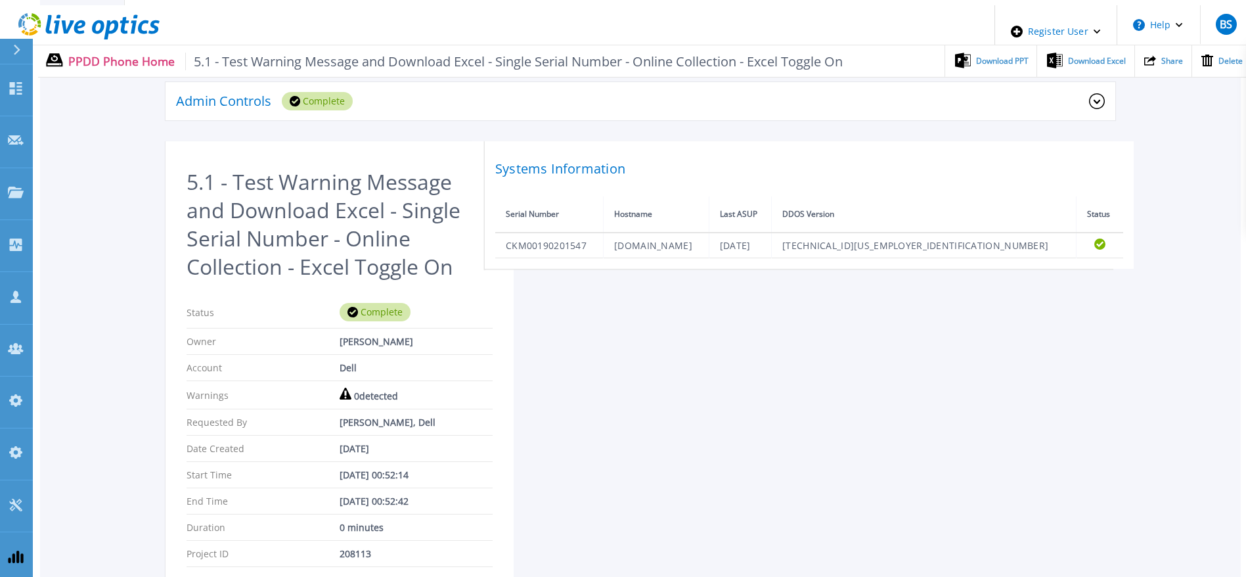
scroll to position [246, 0]
